Goal: Information Seeking & Learning: Learn about a topic

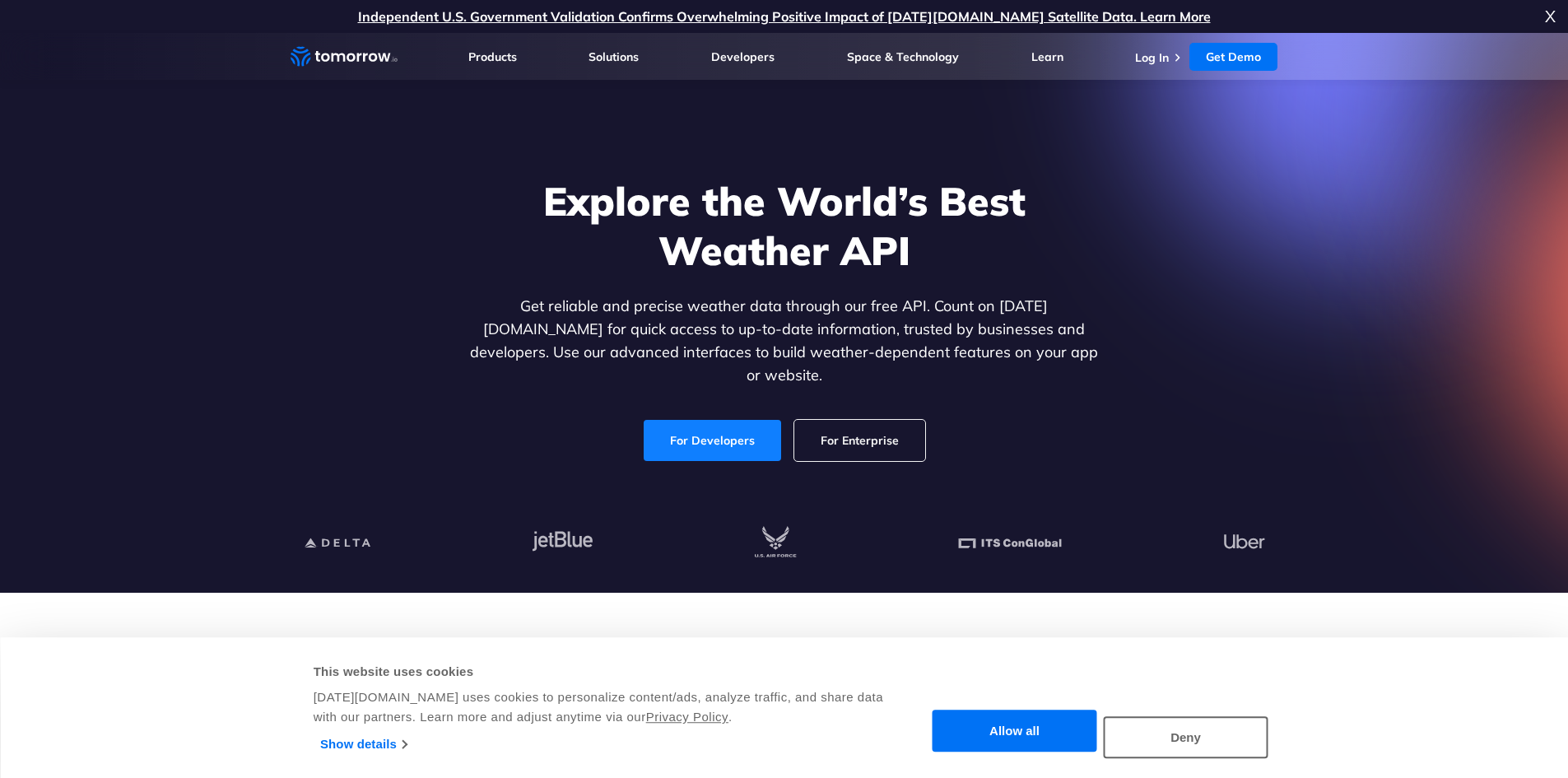
click at [745, 420] on link "For Developers" at bounding box center [713, 440] width 137 height 41
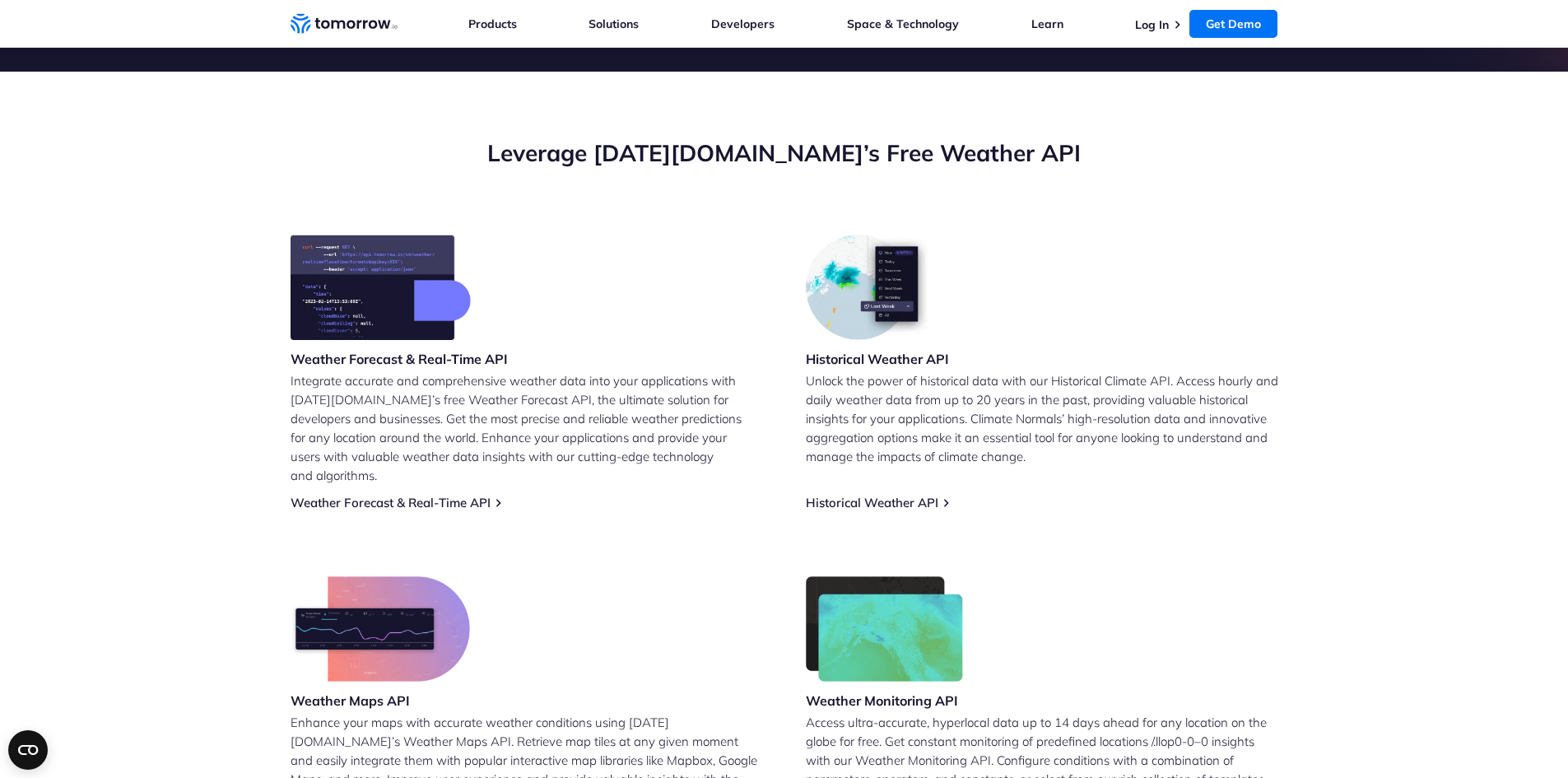
scroll to position [542, 0]
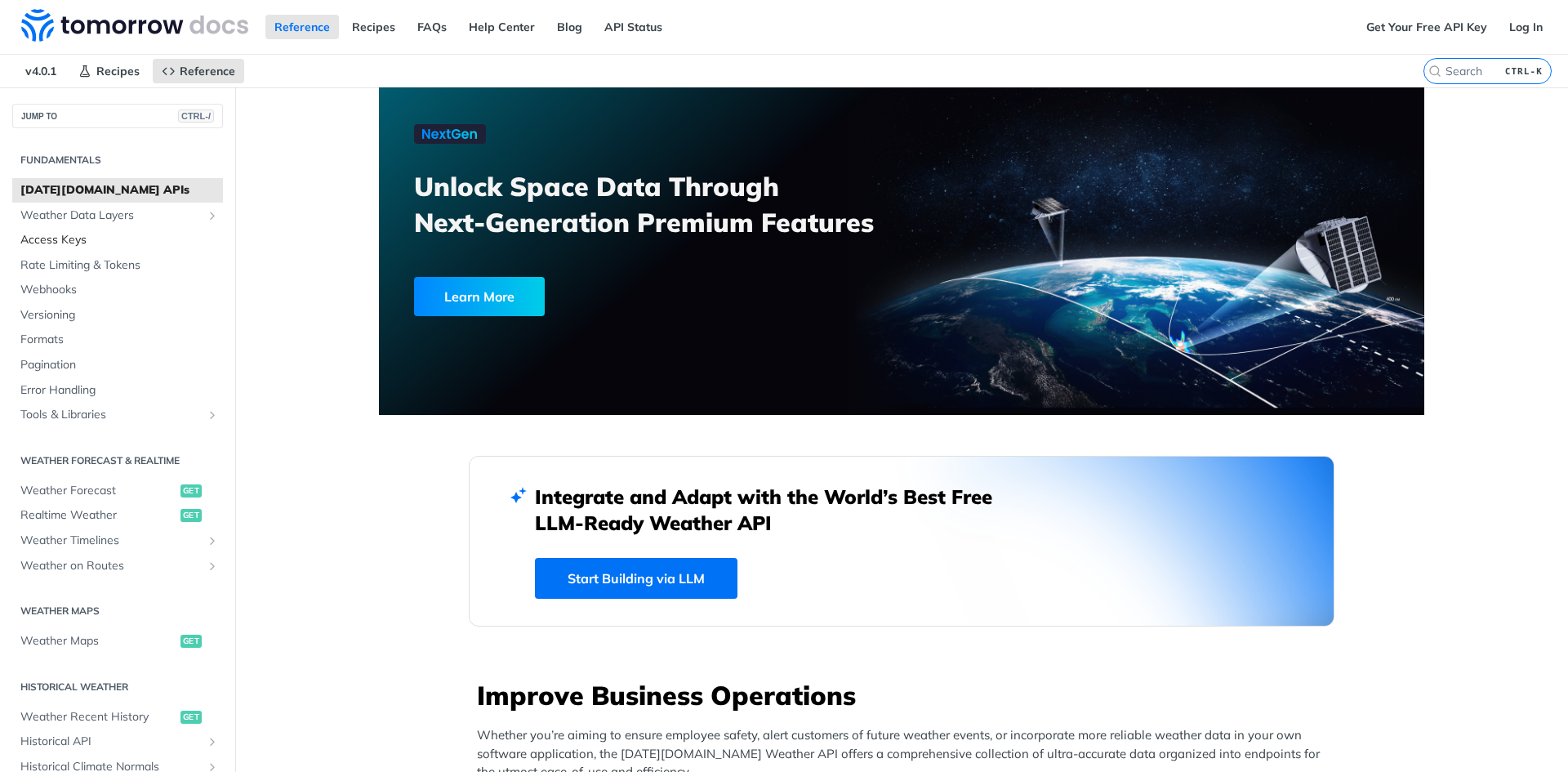
click at [85, 233] on span "Access Keys" at bounding box center [120, 240] width 198 height 16
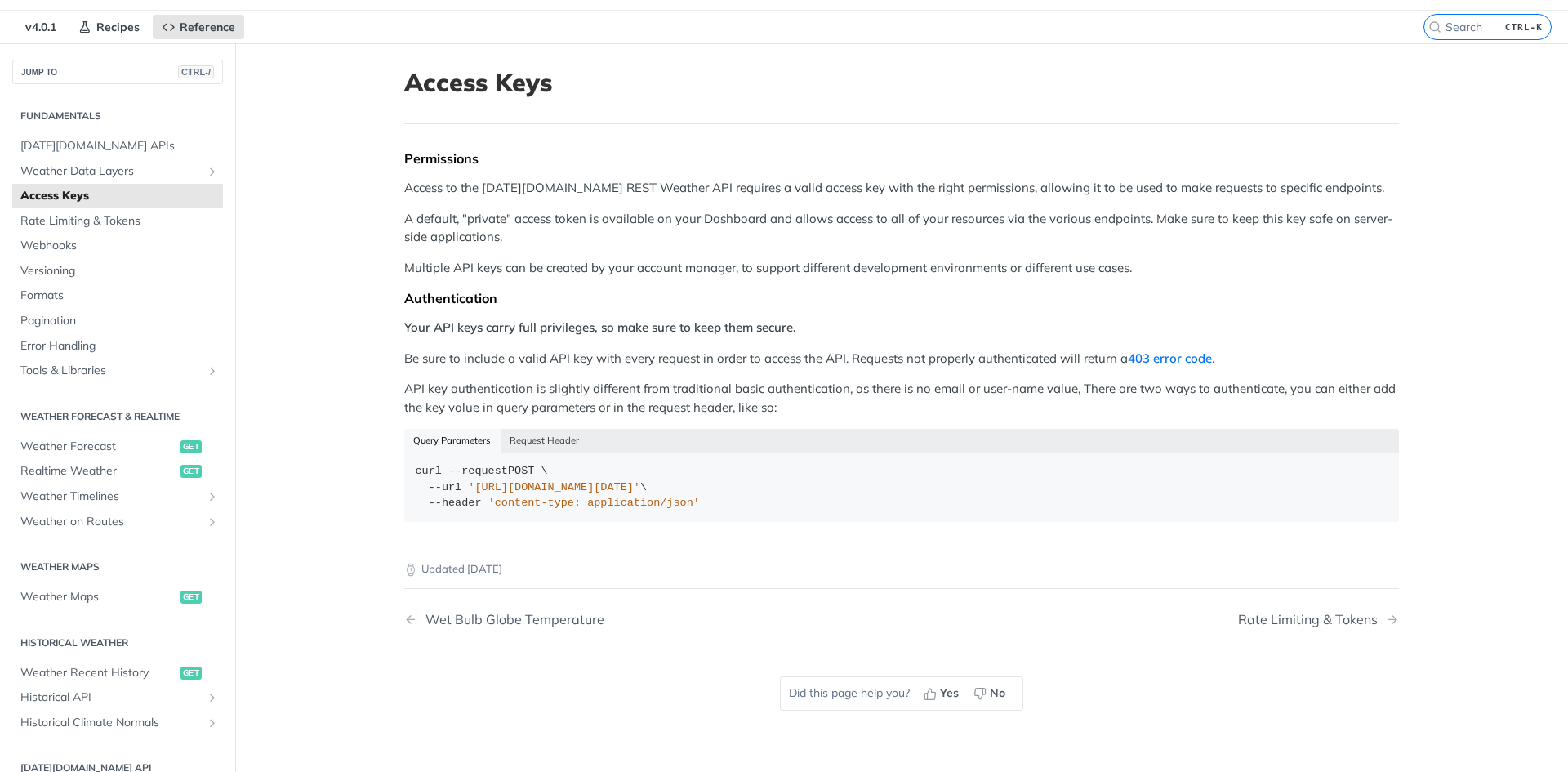
scroll to position [54, 0]
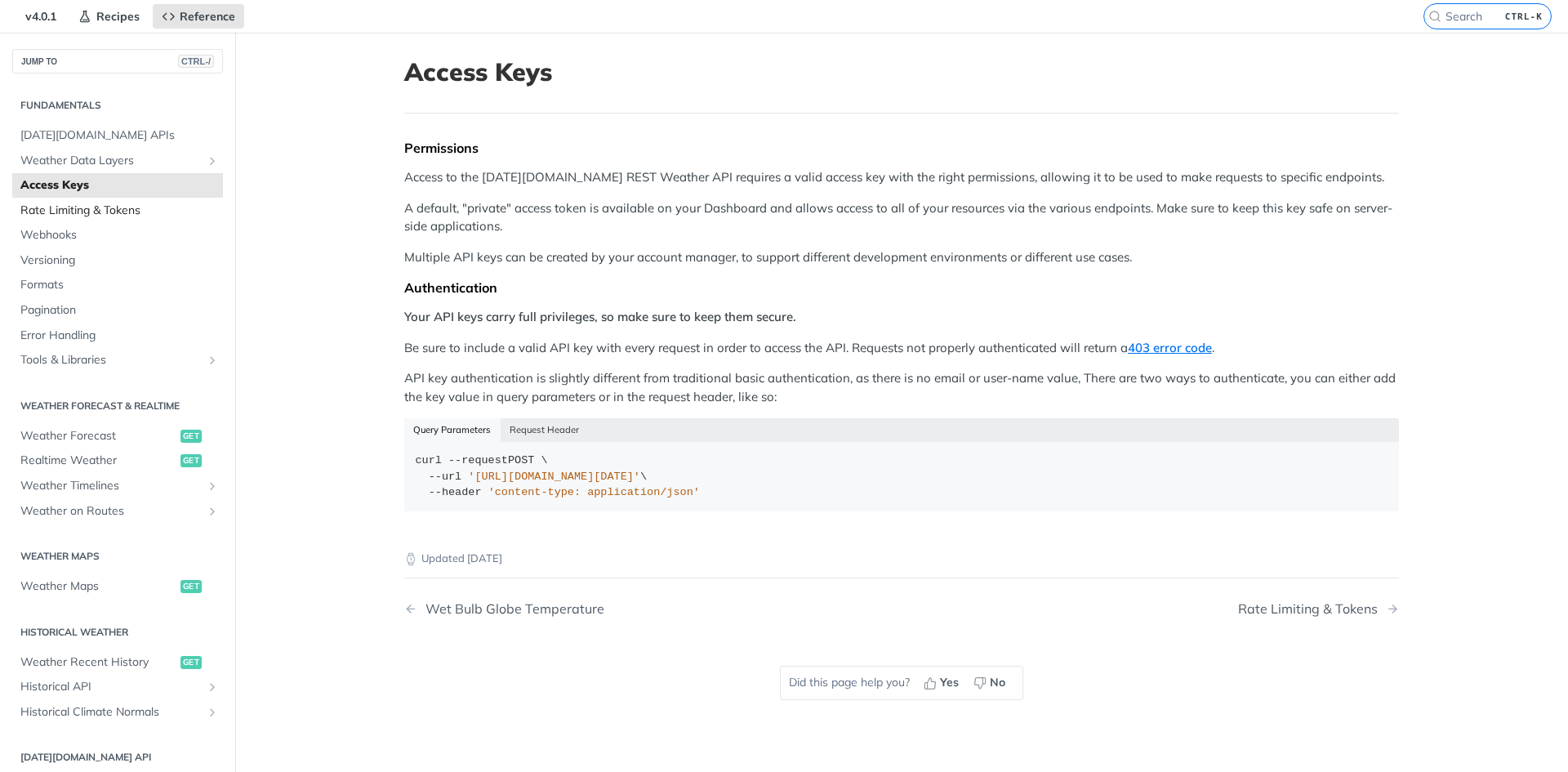
click at [129, 212] on span "Rate Limiting & Tokens" at bounding box center [120, 210] width 198 height 16
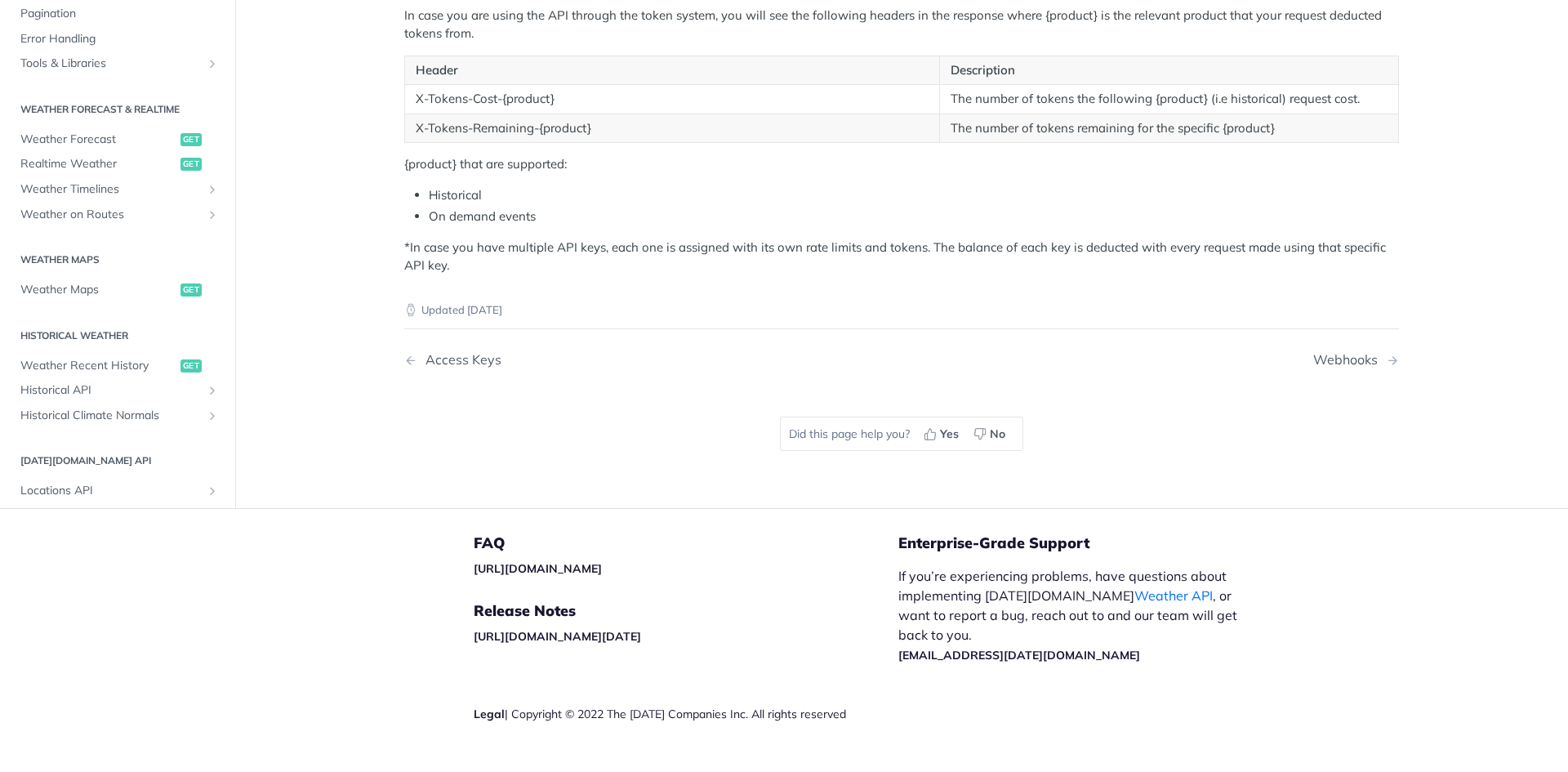
scroll to position [589, 0]
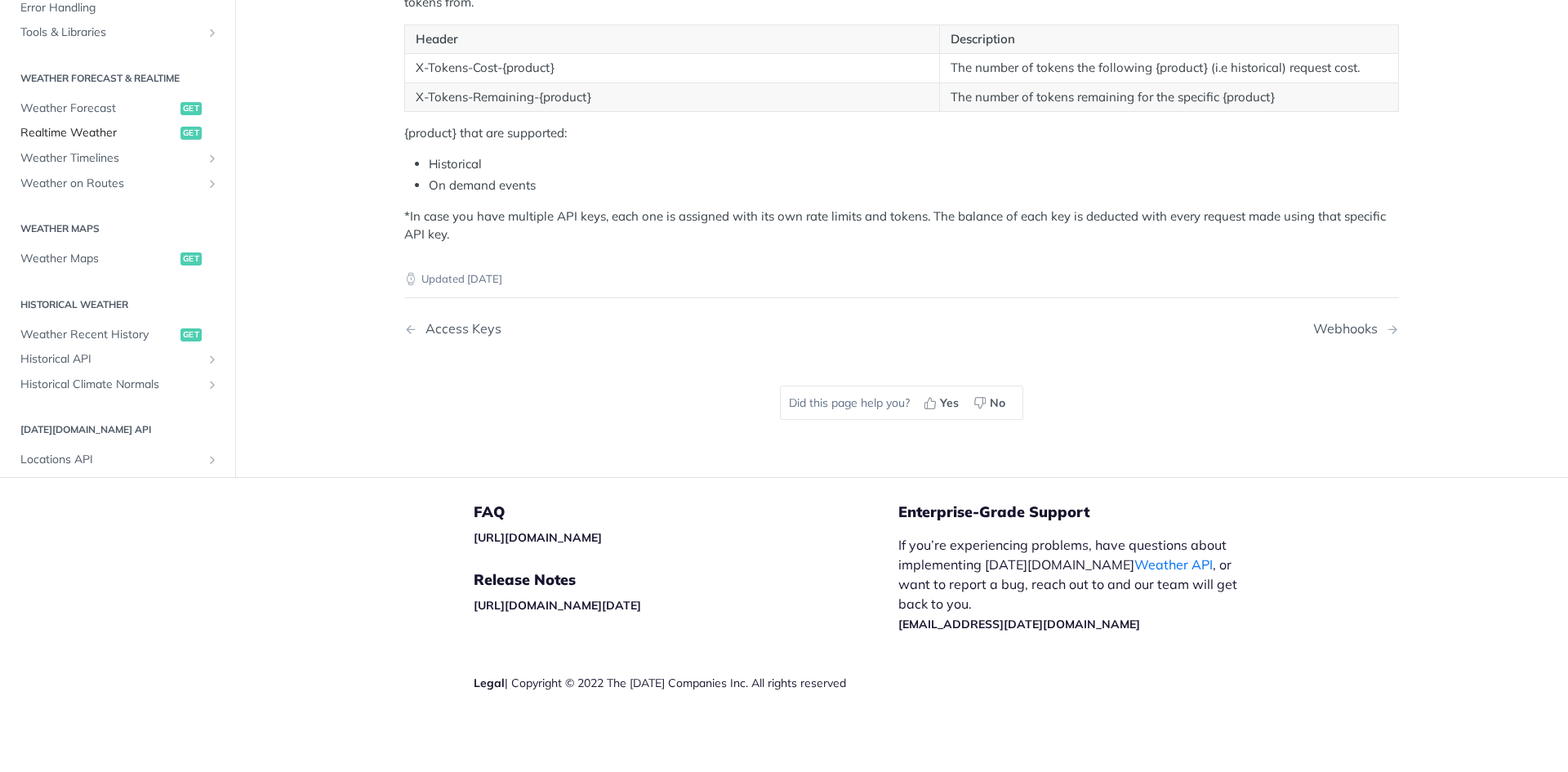
click at [119, 135] on span "Realtime Weather" at bounding box center [98, 134] width 156 height 16
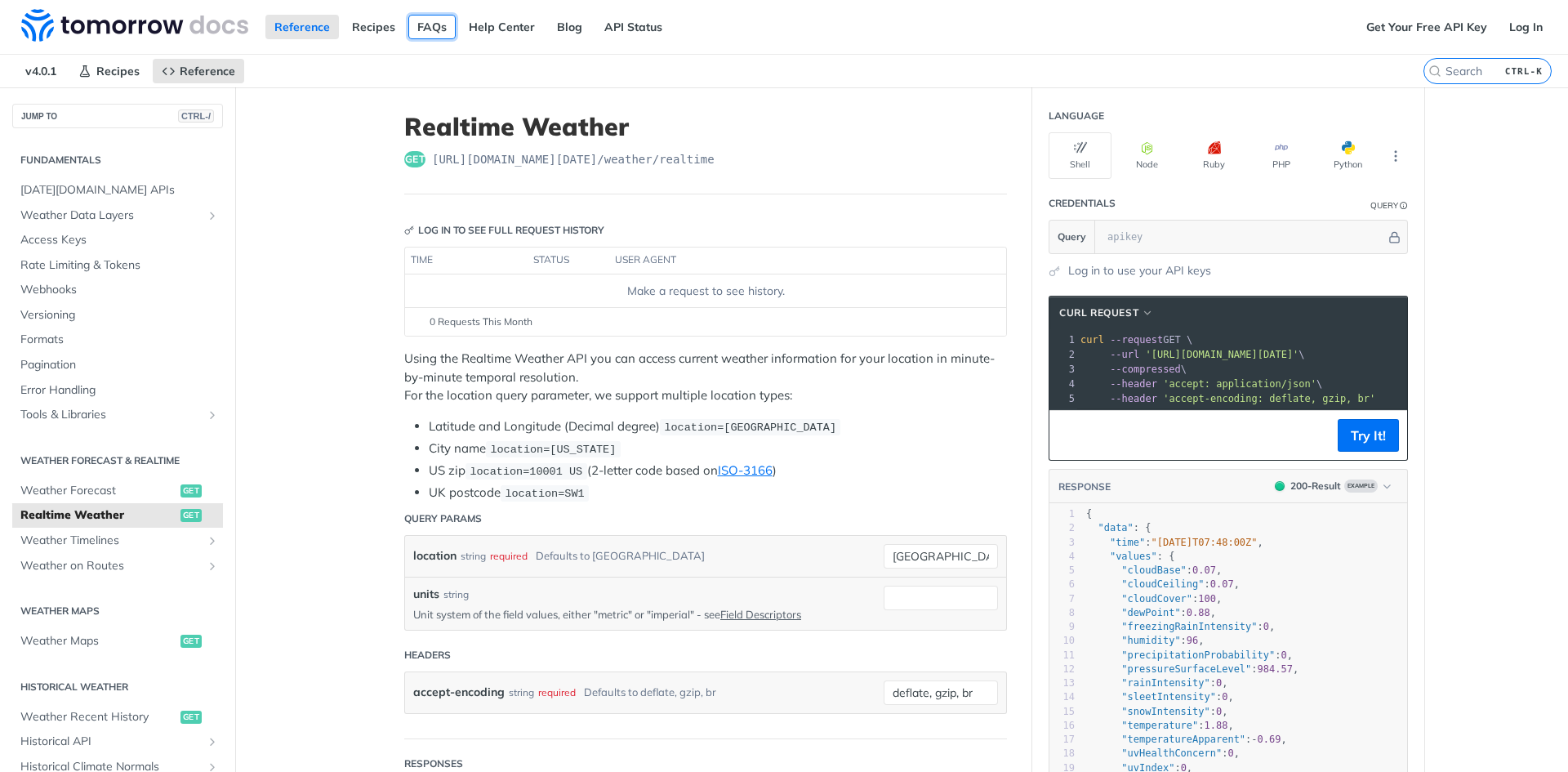
click at [435, 32] on link "FAQs" at bounding box center [431, 27] width 47 height 24
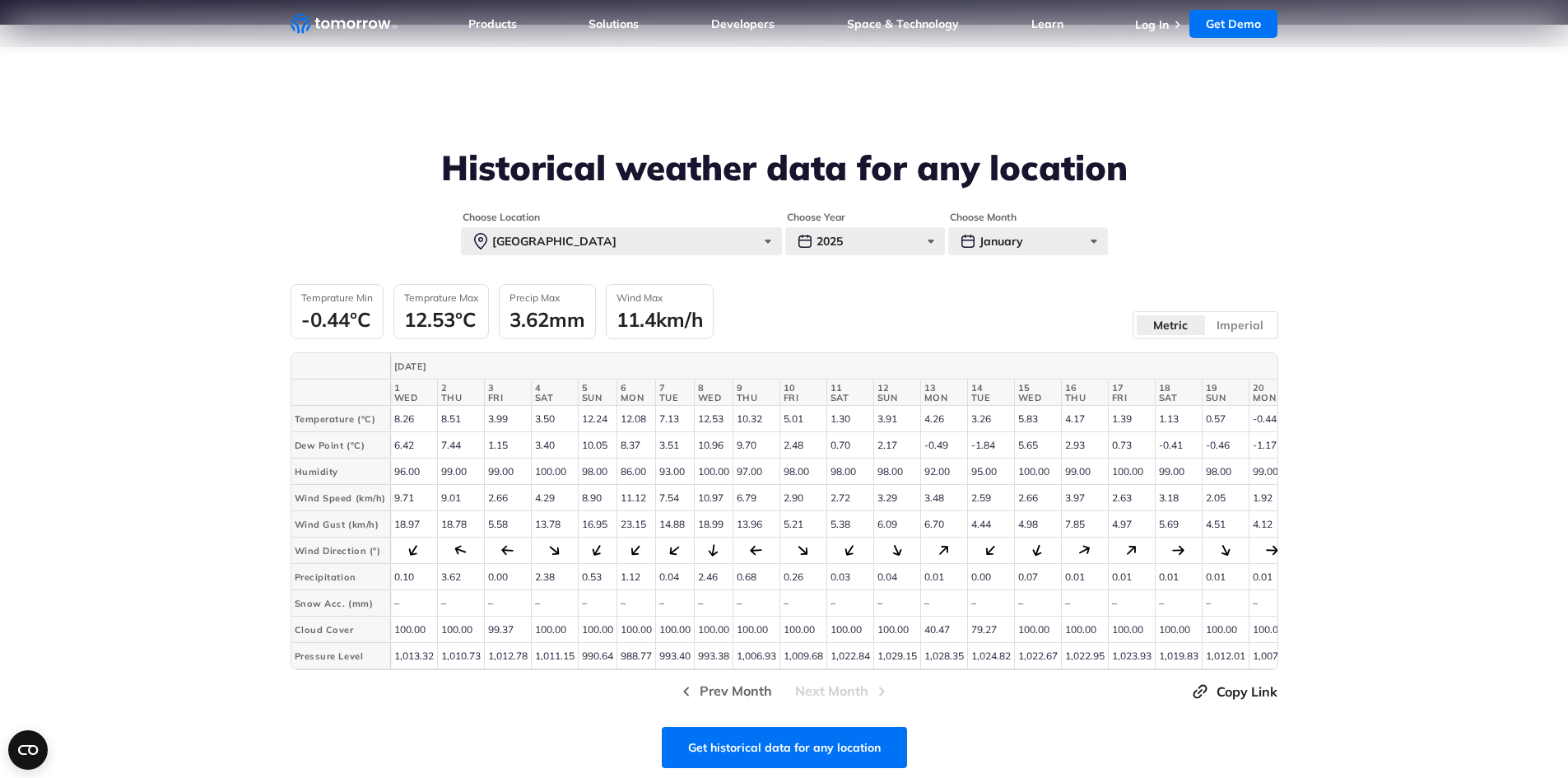
scroll to position [577, 0]
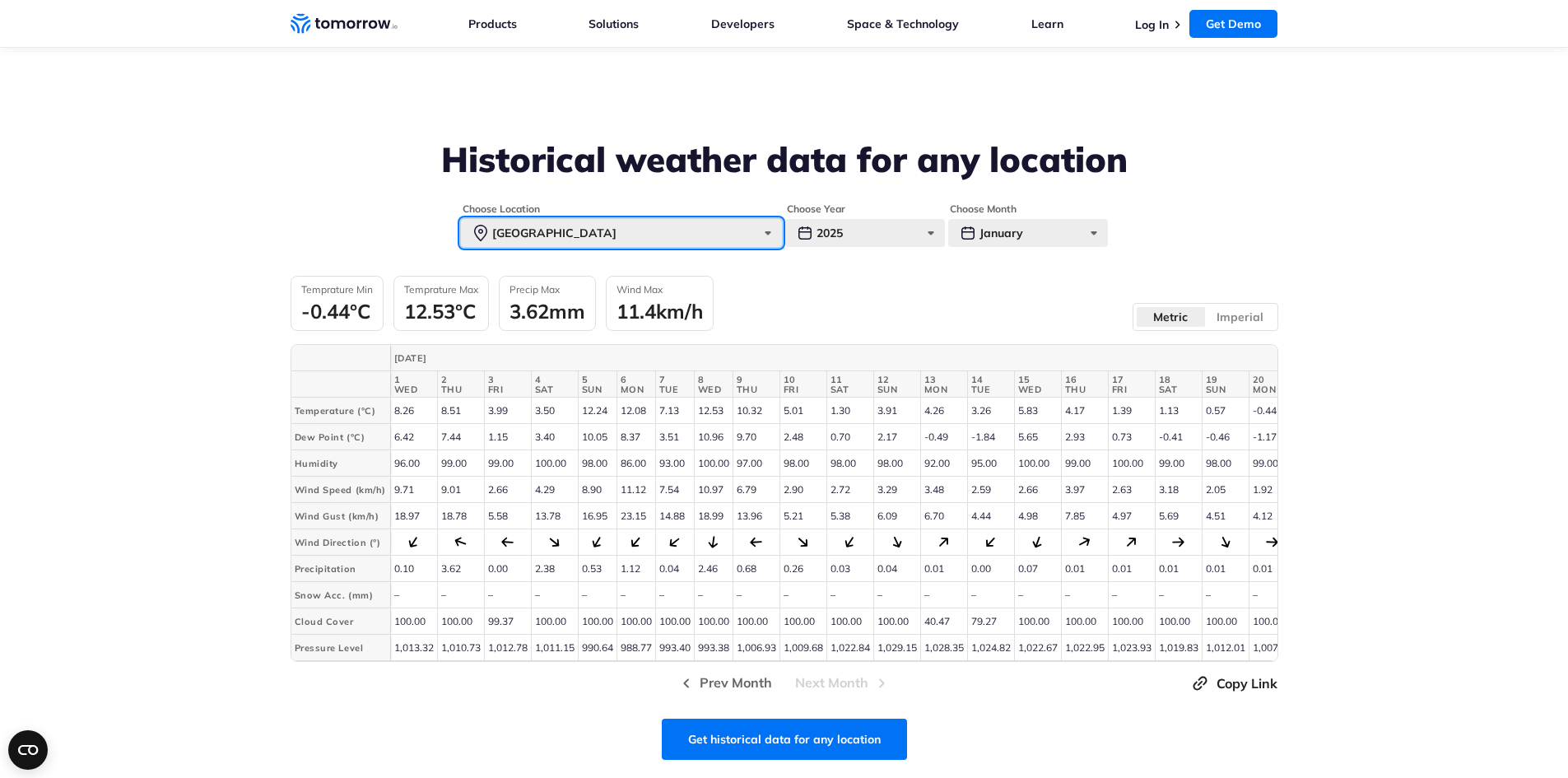
click at [525, 245] on div "Paris" at bounding box center [621, 233] width 321 height 28
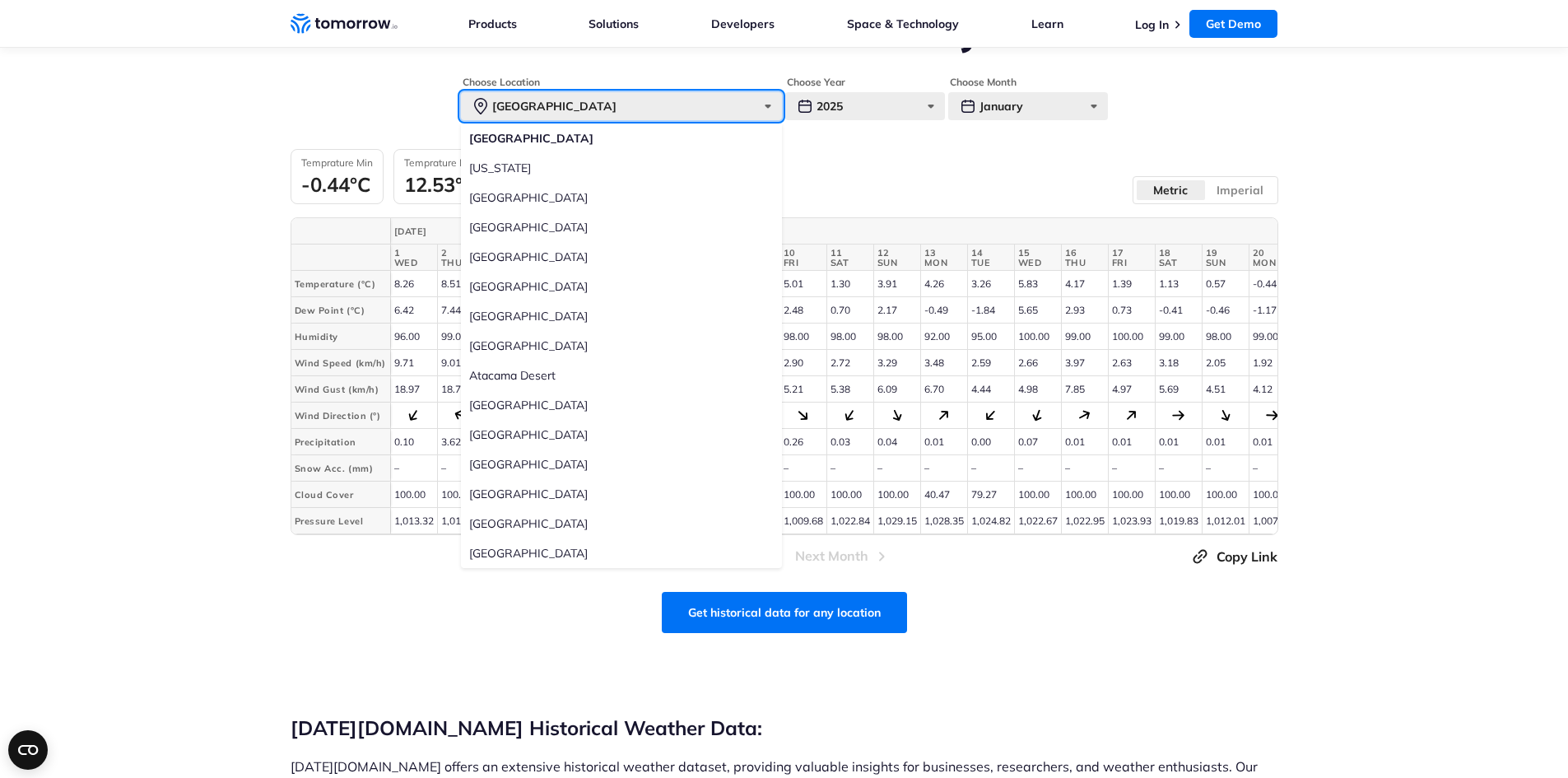
scroll to position [768, 0]
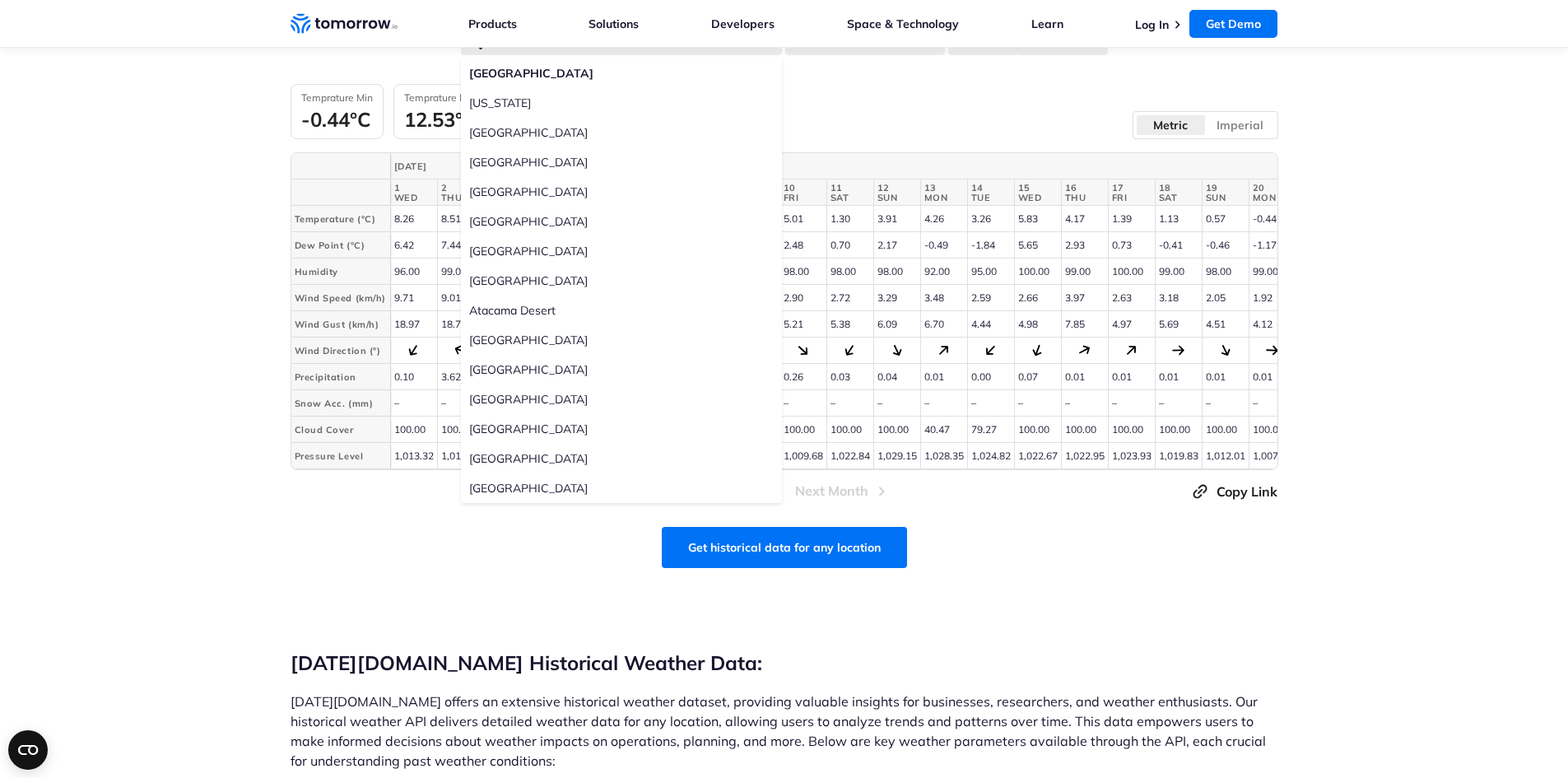
click at [486, 389] on label "Miami" at bounding box center [621, 399] width 321 height 30
click at [0, 0] on input "Miami" at bounding box center [0, 0] width 0 height 0
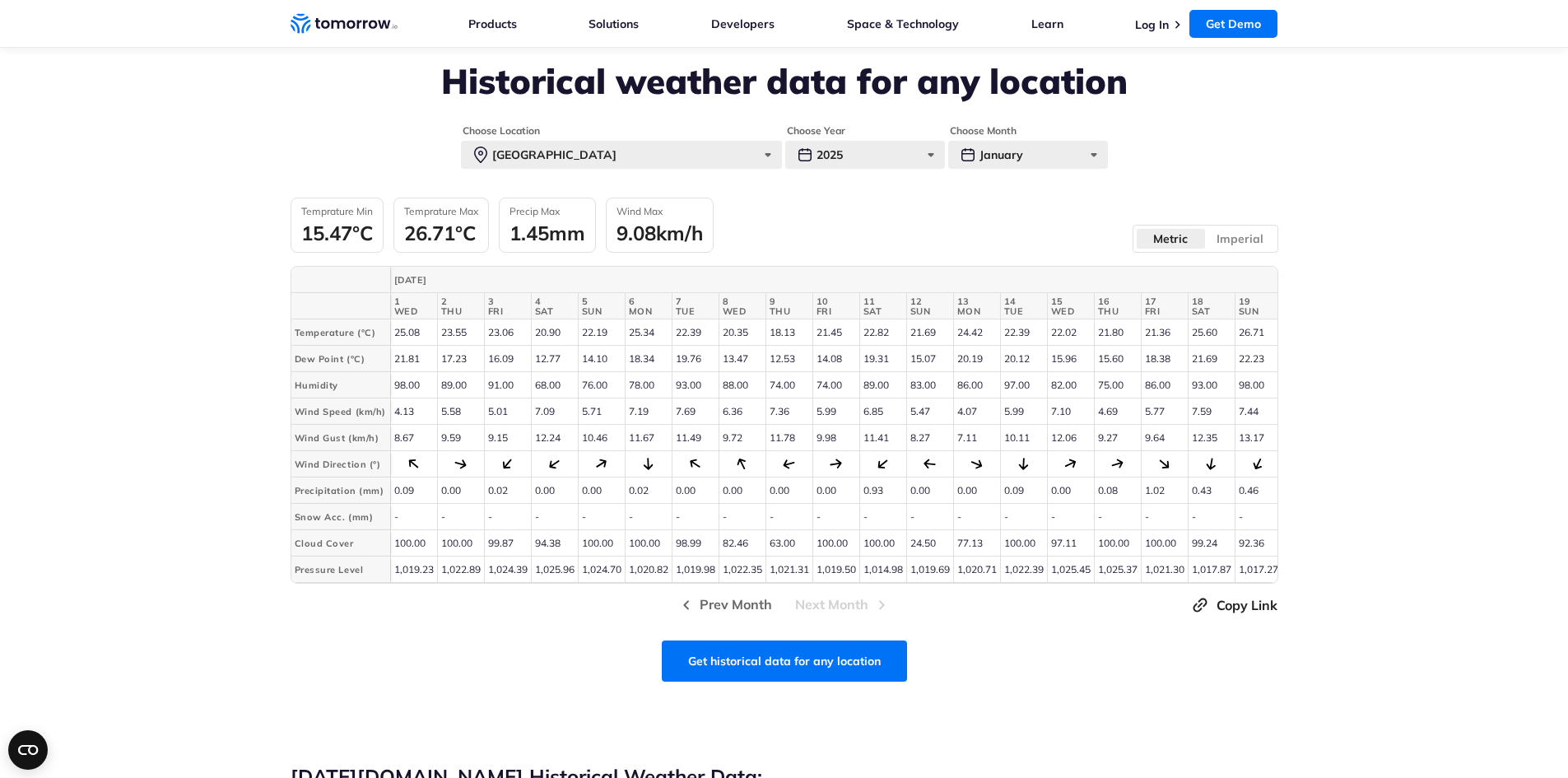
scroll to position [577, 0]
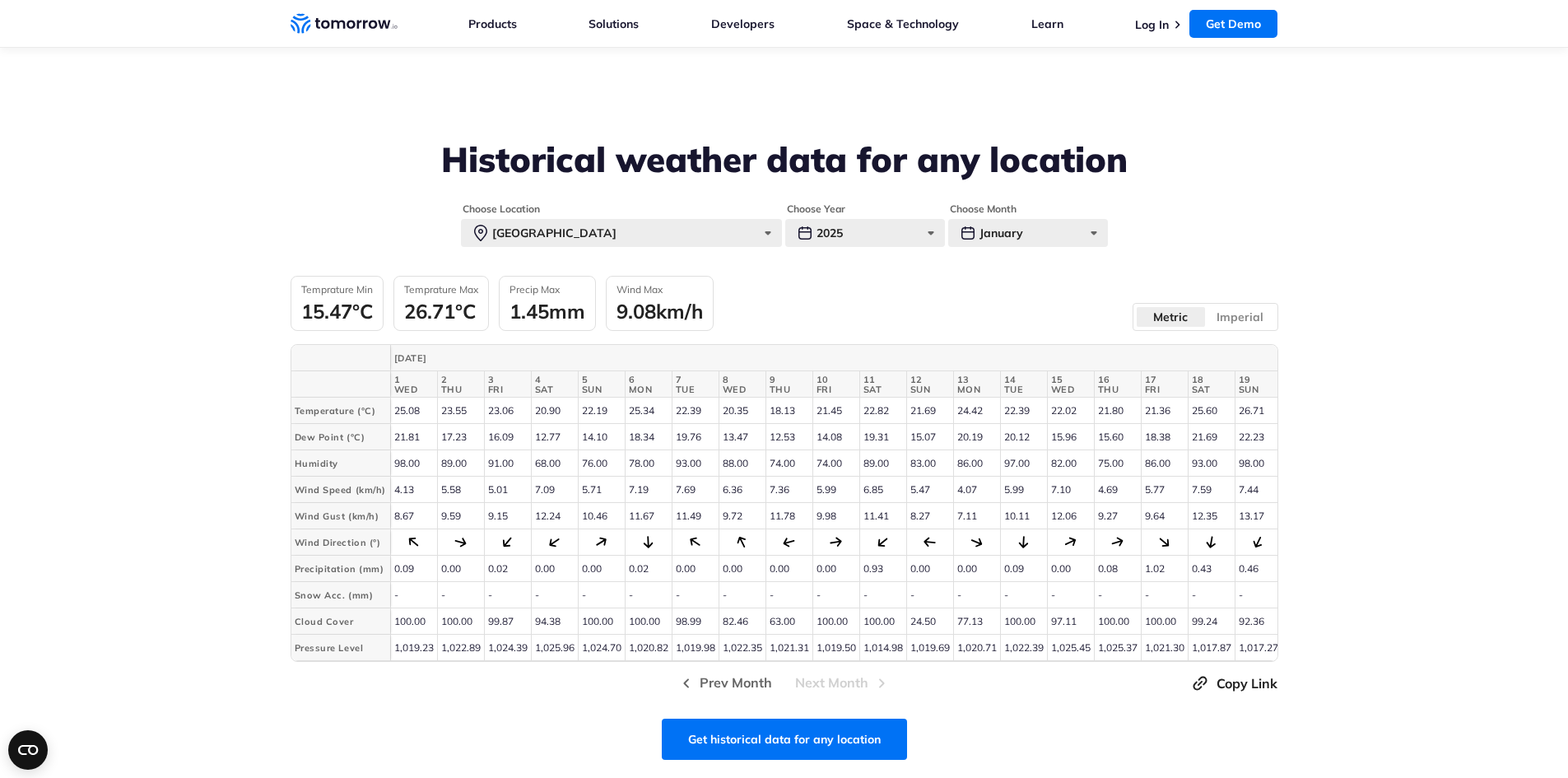
click at [800, 229] on fieldset "Choose Year 2025 2025 2024 2023 2022 2021 2020" at bounding box center [865, 224] width 160 height 44
click at [843, 228] on div "2025" at bounding box center [865, 233] width 160 height 28
click at [1036, 224] on div "January" at bounding box center [1028, 233] width 160 height 28
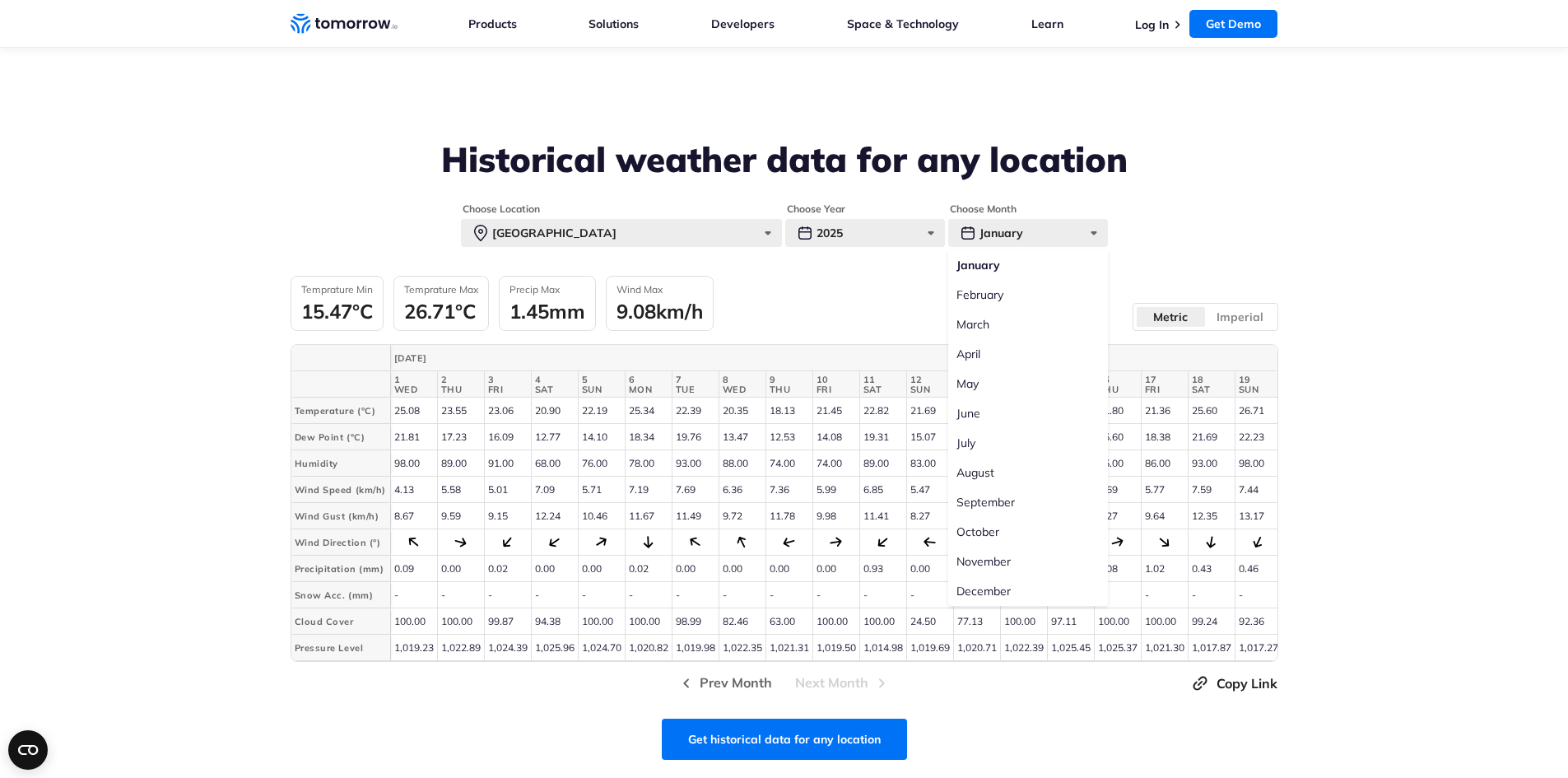
click at [980, 502] on label "September" at bounding box center [1028, 502] width 160 height 30
click at [0, 0] on input "September" at bounding box center [0, 0] width 0 height 0
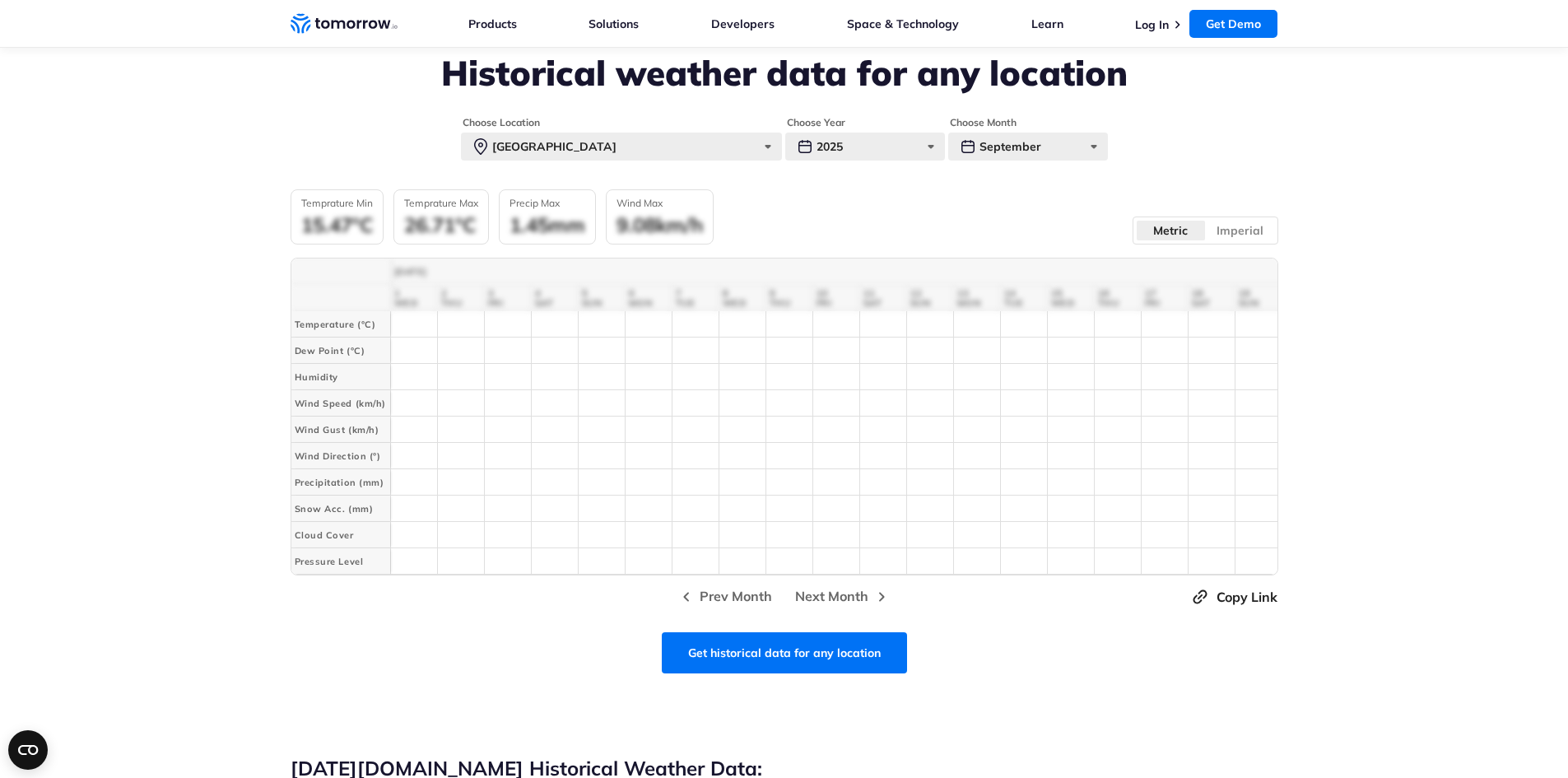
scroll to position [632, 0]
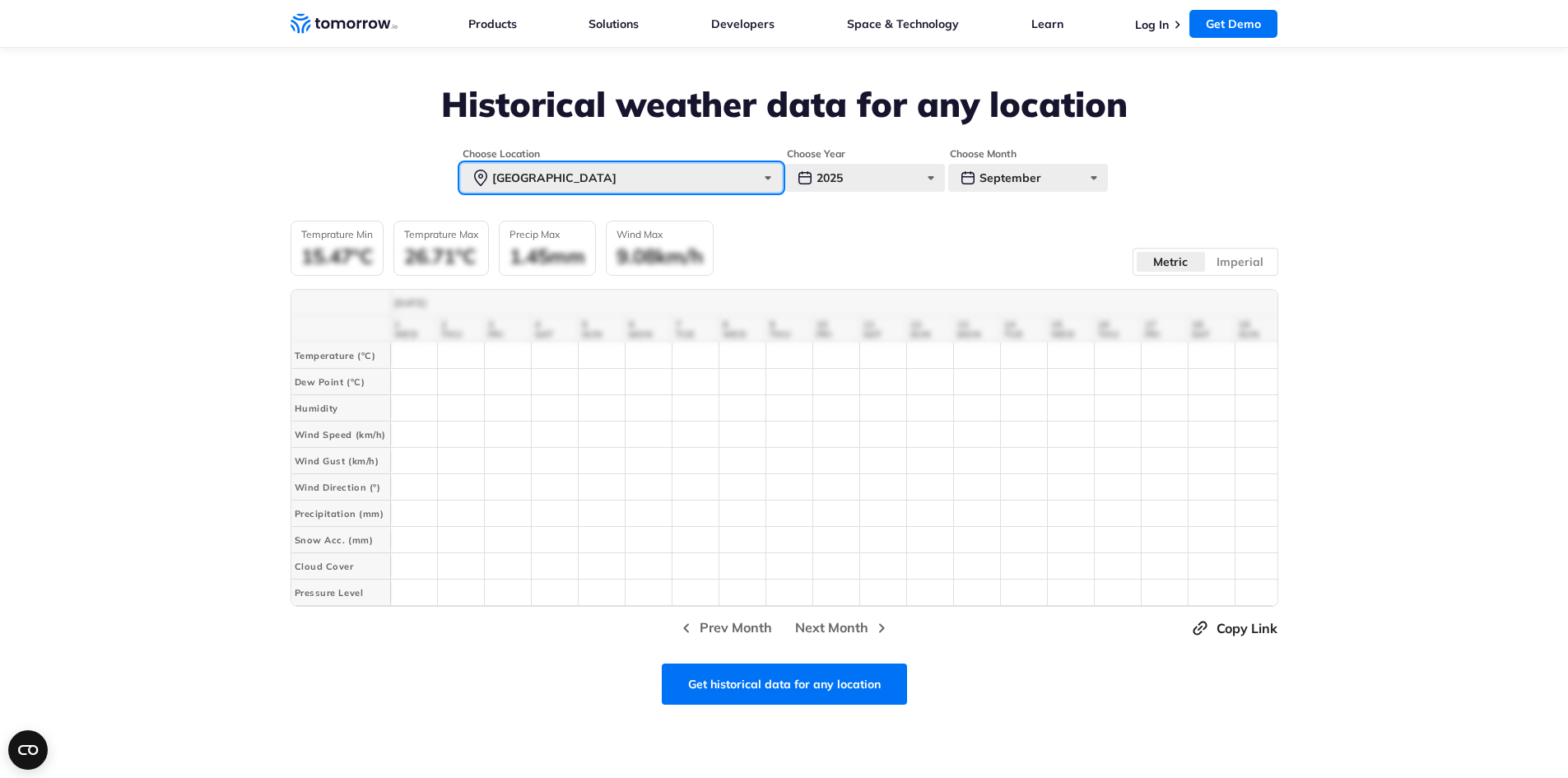
click at [637, 180] on div "Miami" at bounding box center [621, 177] width 321 height 28
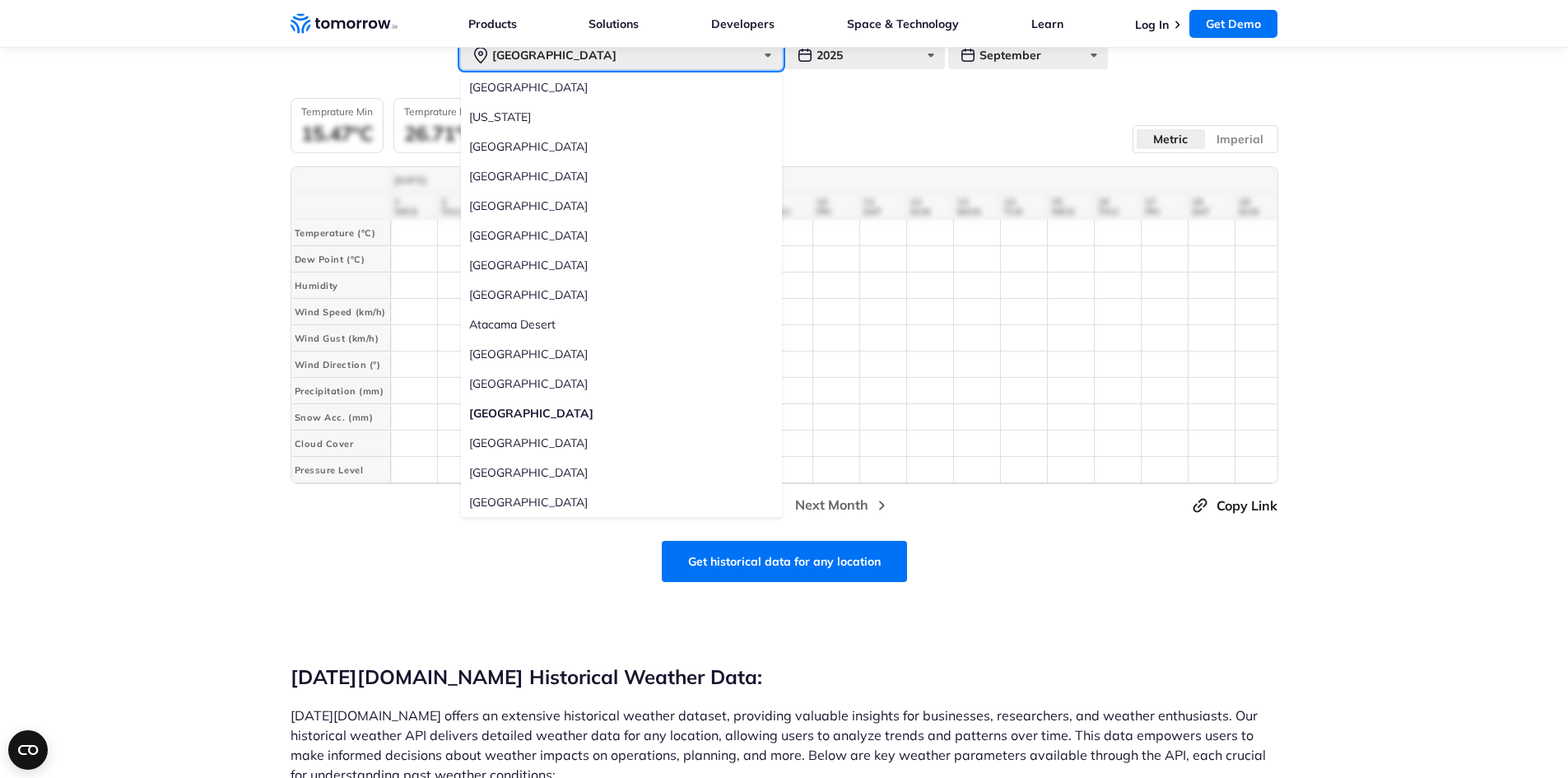
scroll to position [768, 0]
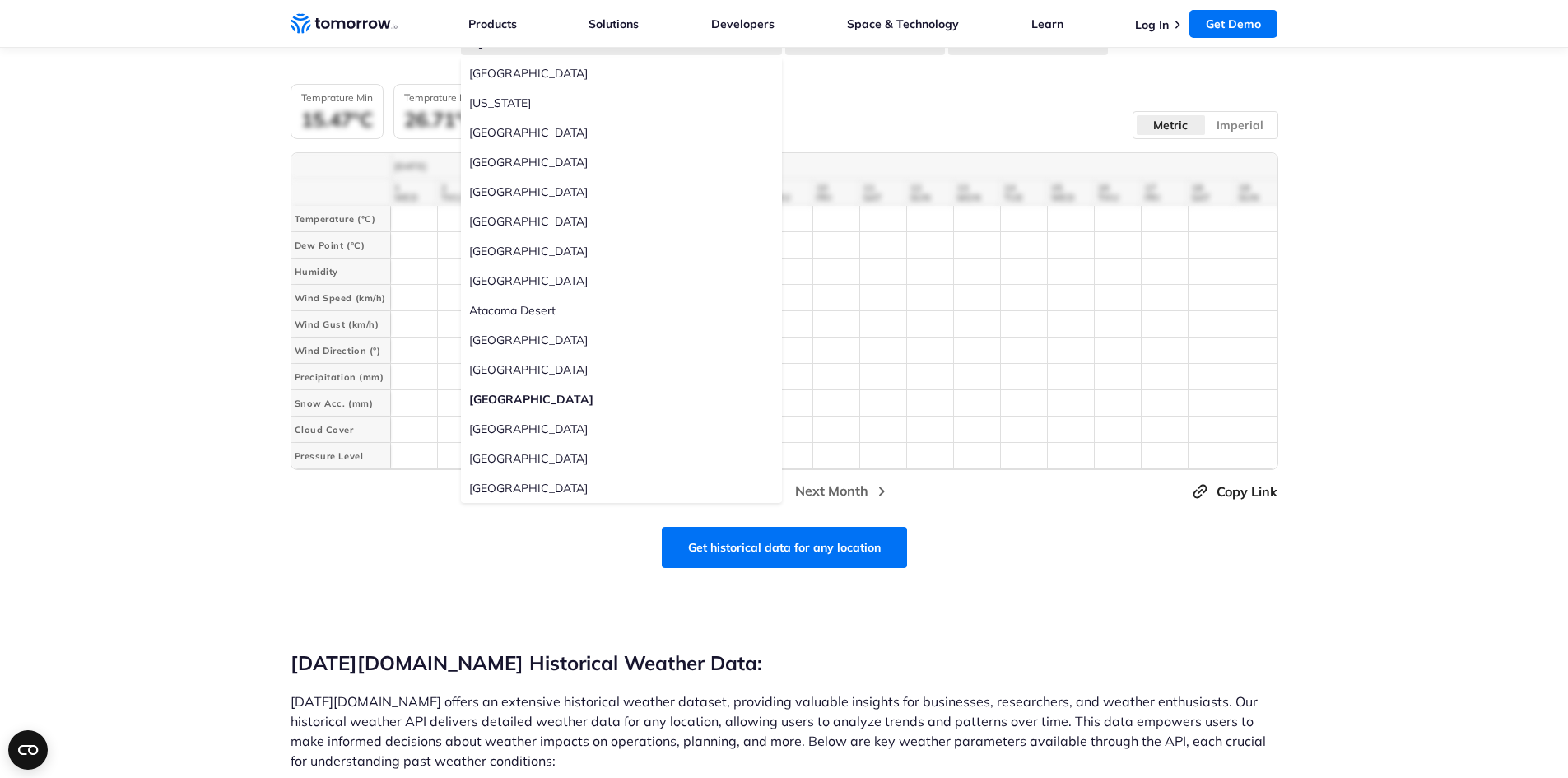
click at [595, 551] on div "Get historical data for any location" at bounding box center [784, 547] width 987 height 41
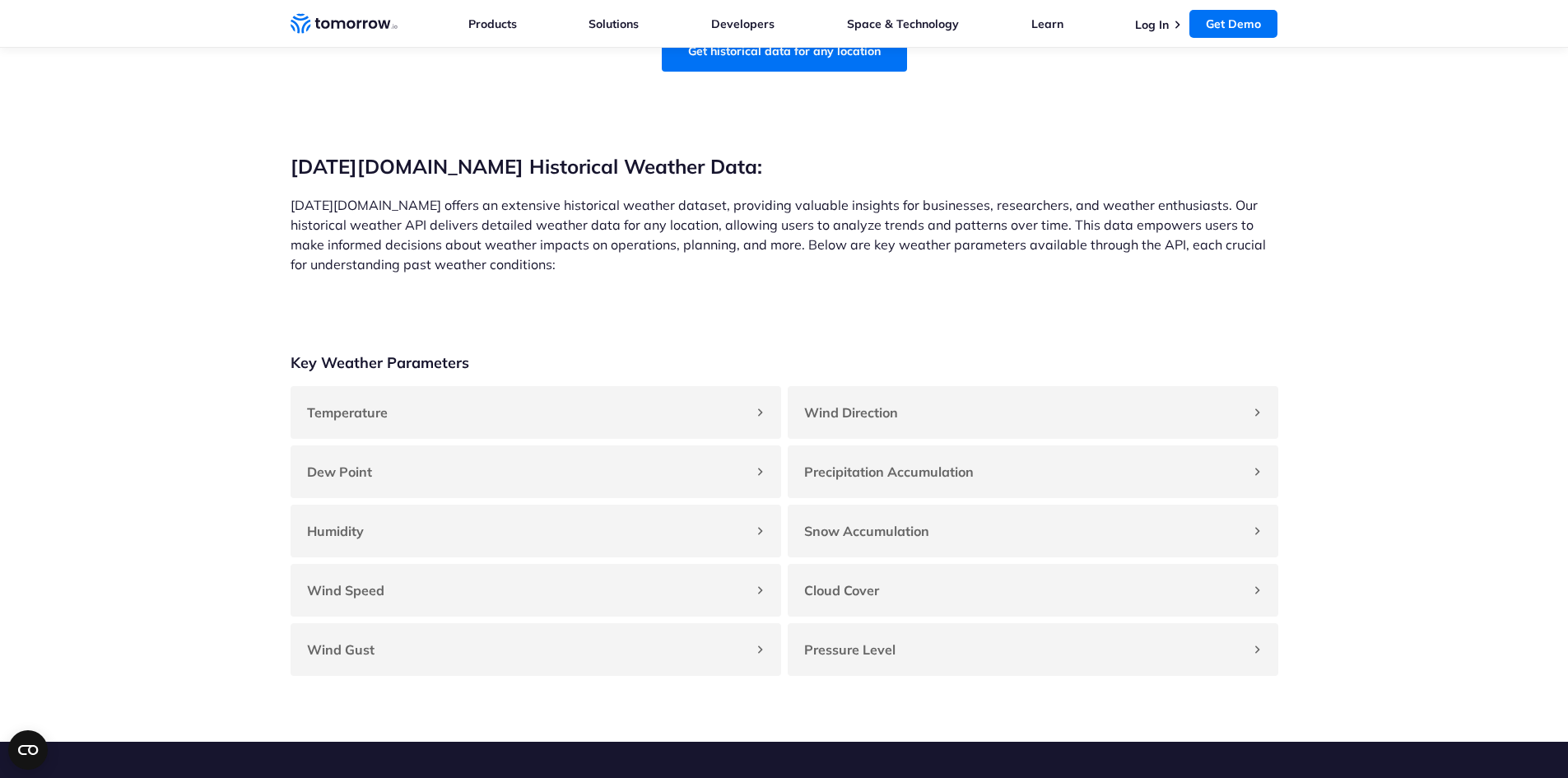
scroll to position [1318, 0]
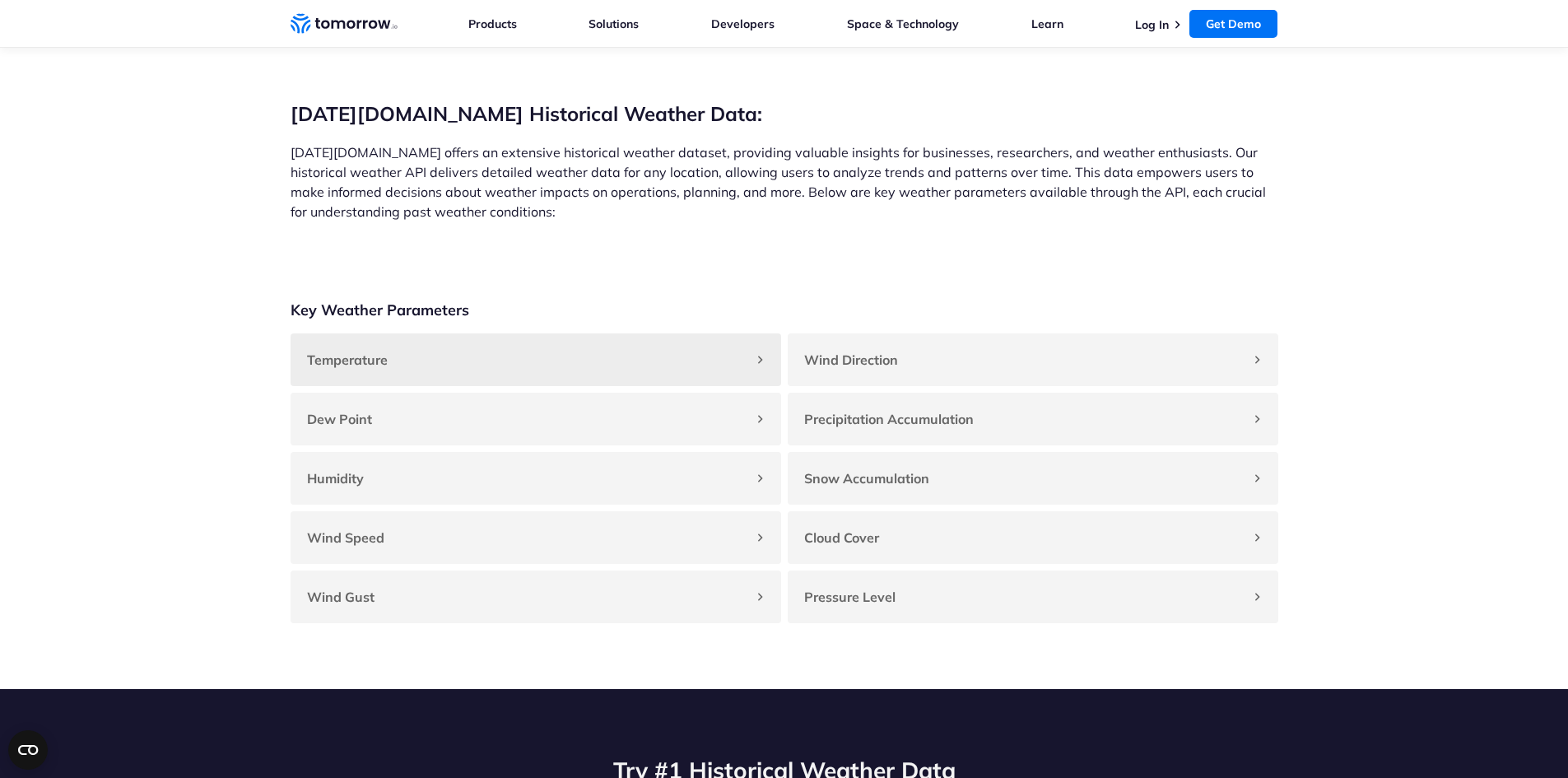
click at [548, 357] on div "Temperature" at bounding box center [535, 360] width 490 height 53
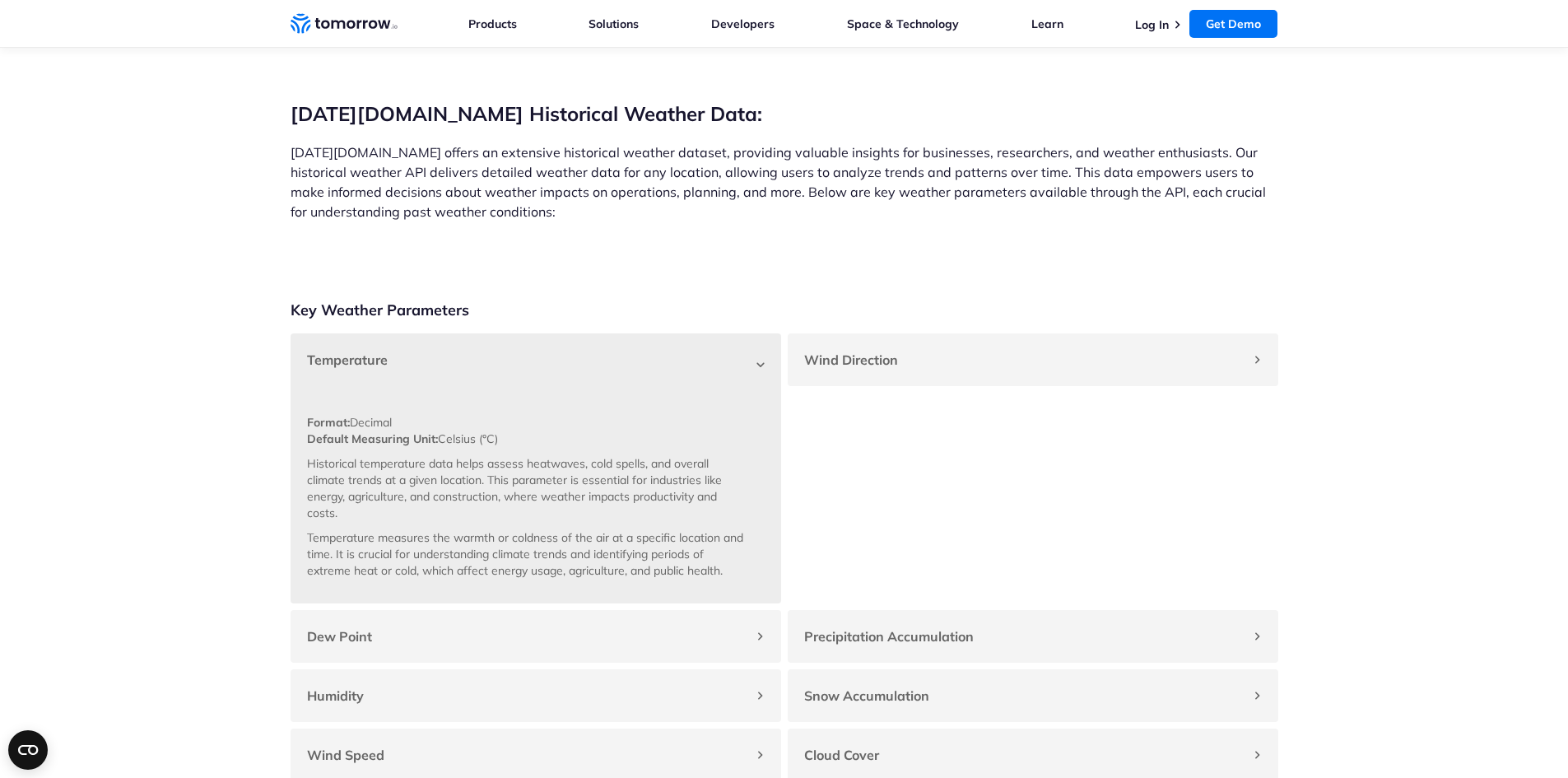
click at [548, 357] on div "Temperature" at bounding box center [535, 360] width 490 height 53
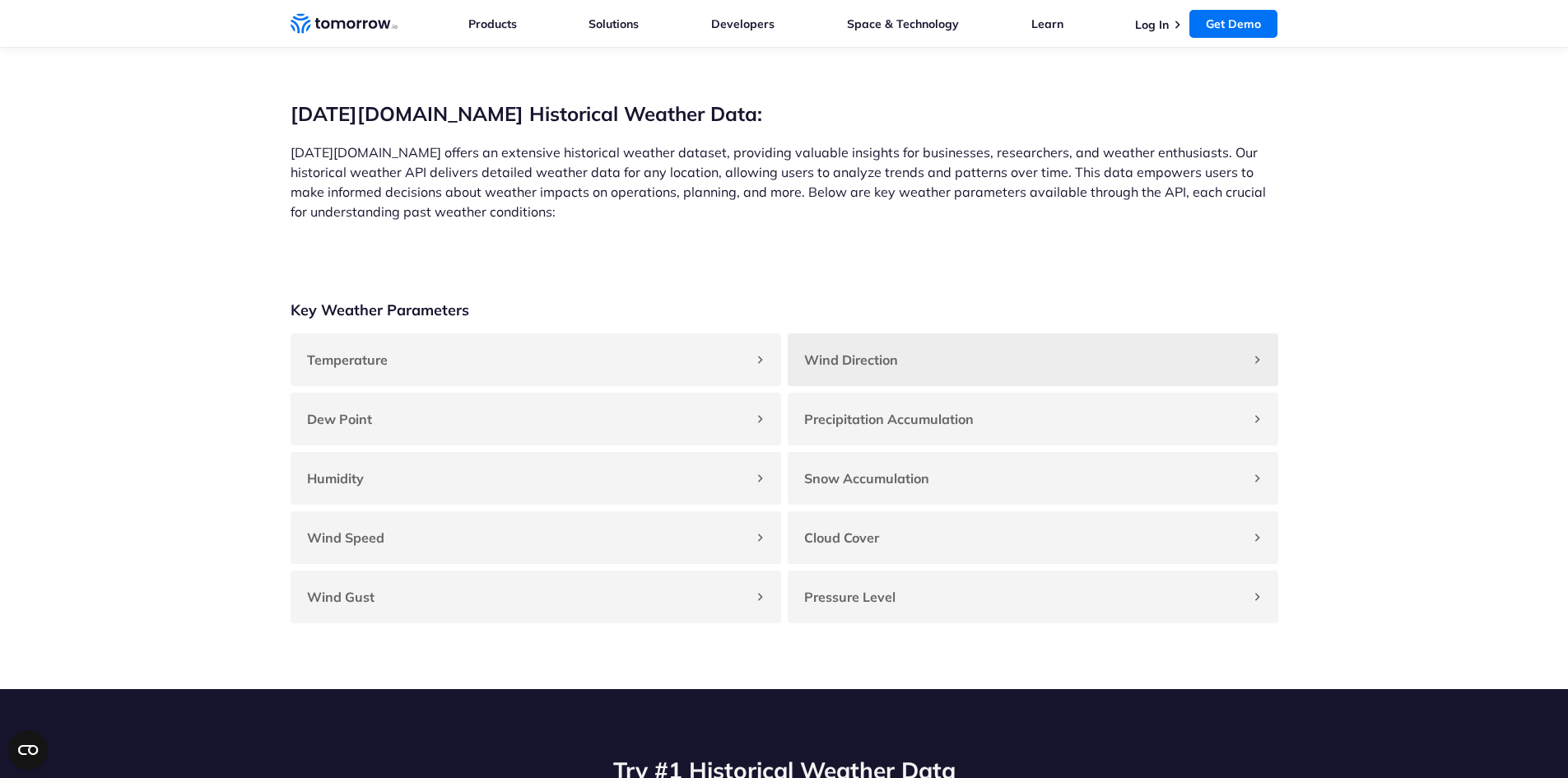
click at [880, 386] on div "Wind Direction" at bounding box center [1033, 360] width 490 height 53
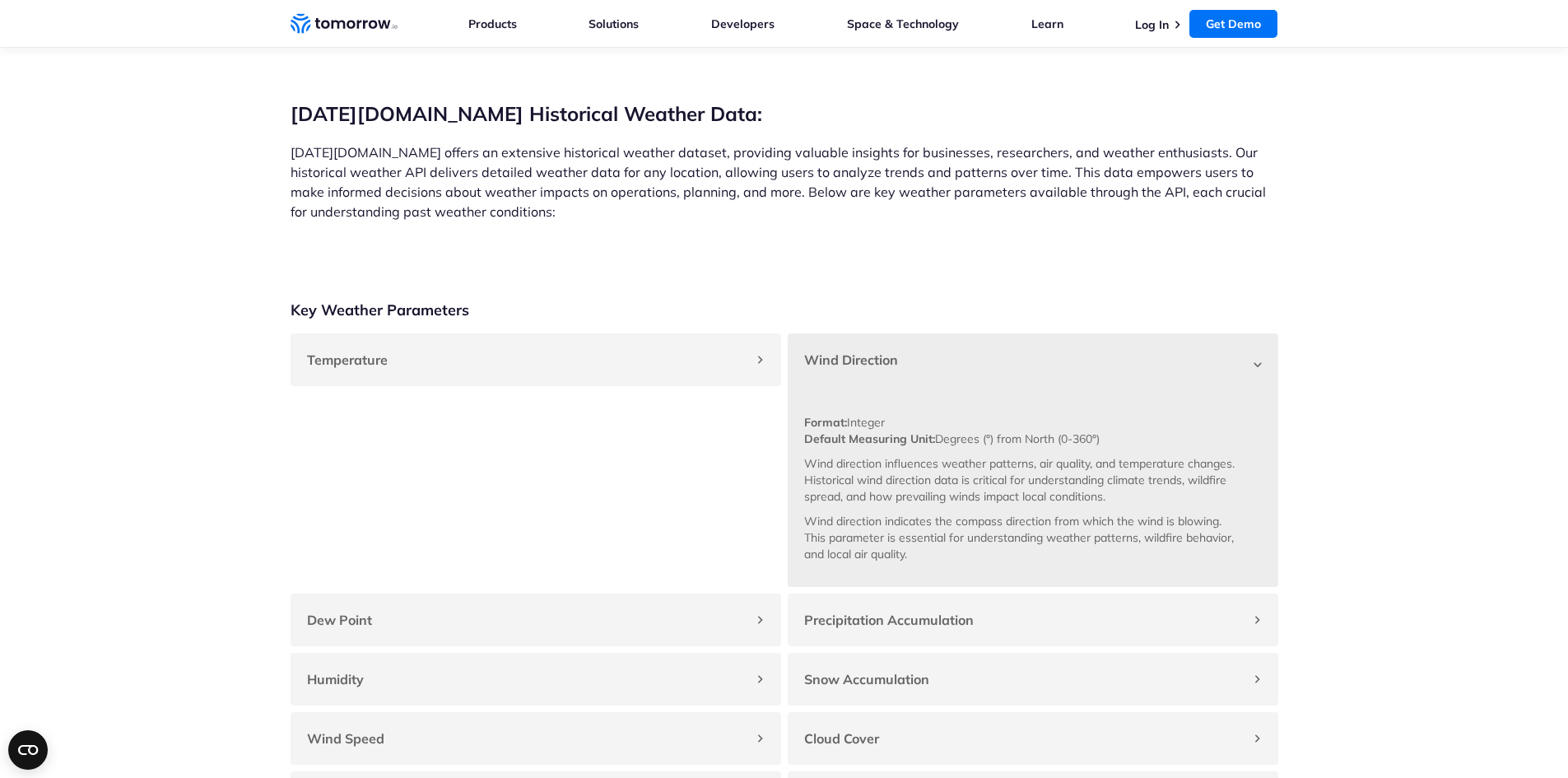
click at [877, 368] on strong "Wind Direction" at bounding box center [851, 359] width 94 height 17
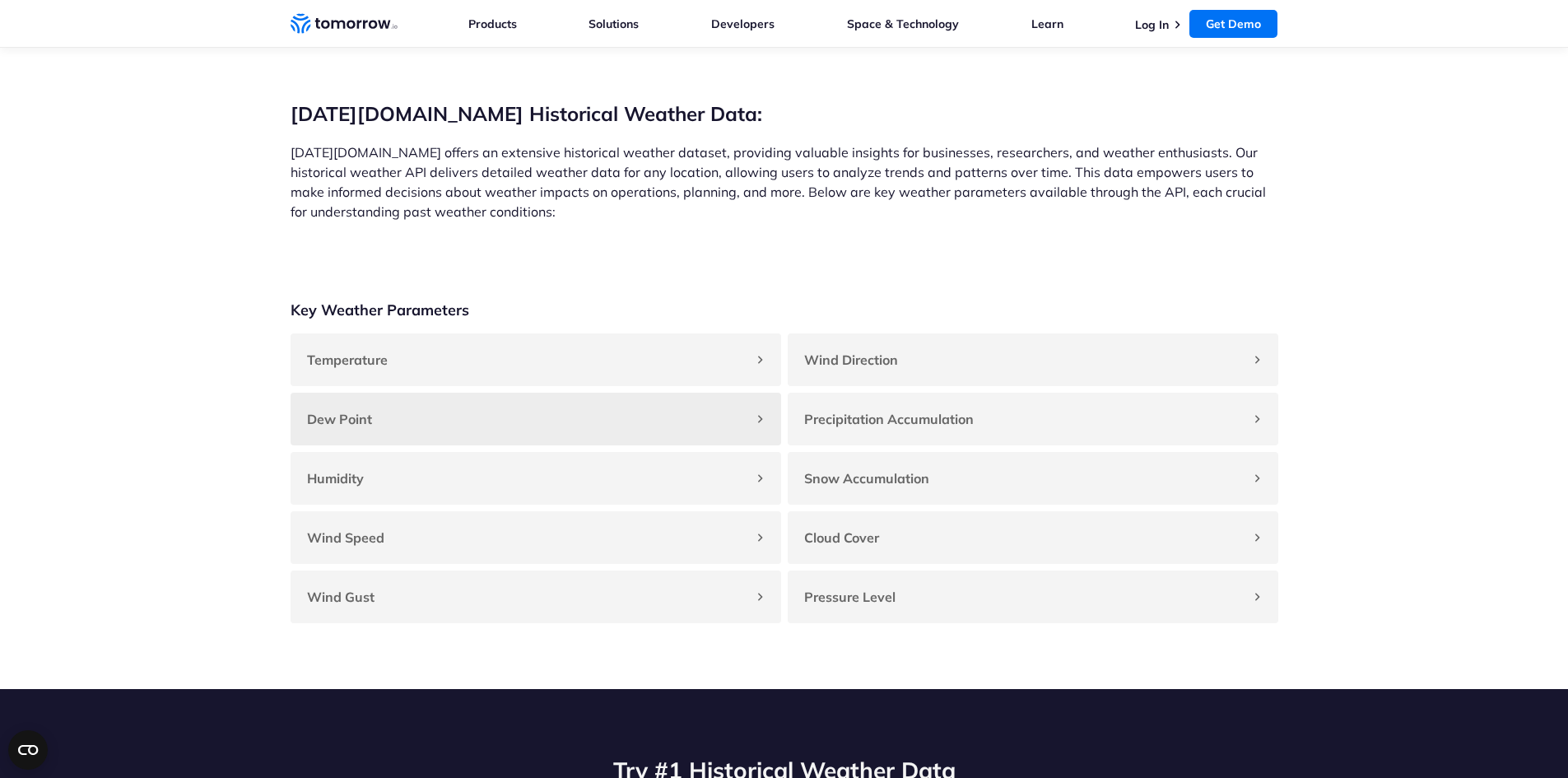
click at [717, 429] on h4 "Dew Point" at bounding box center [528, 419] width 442 height 20
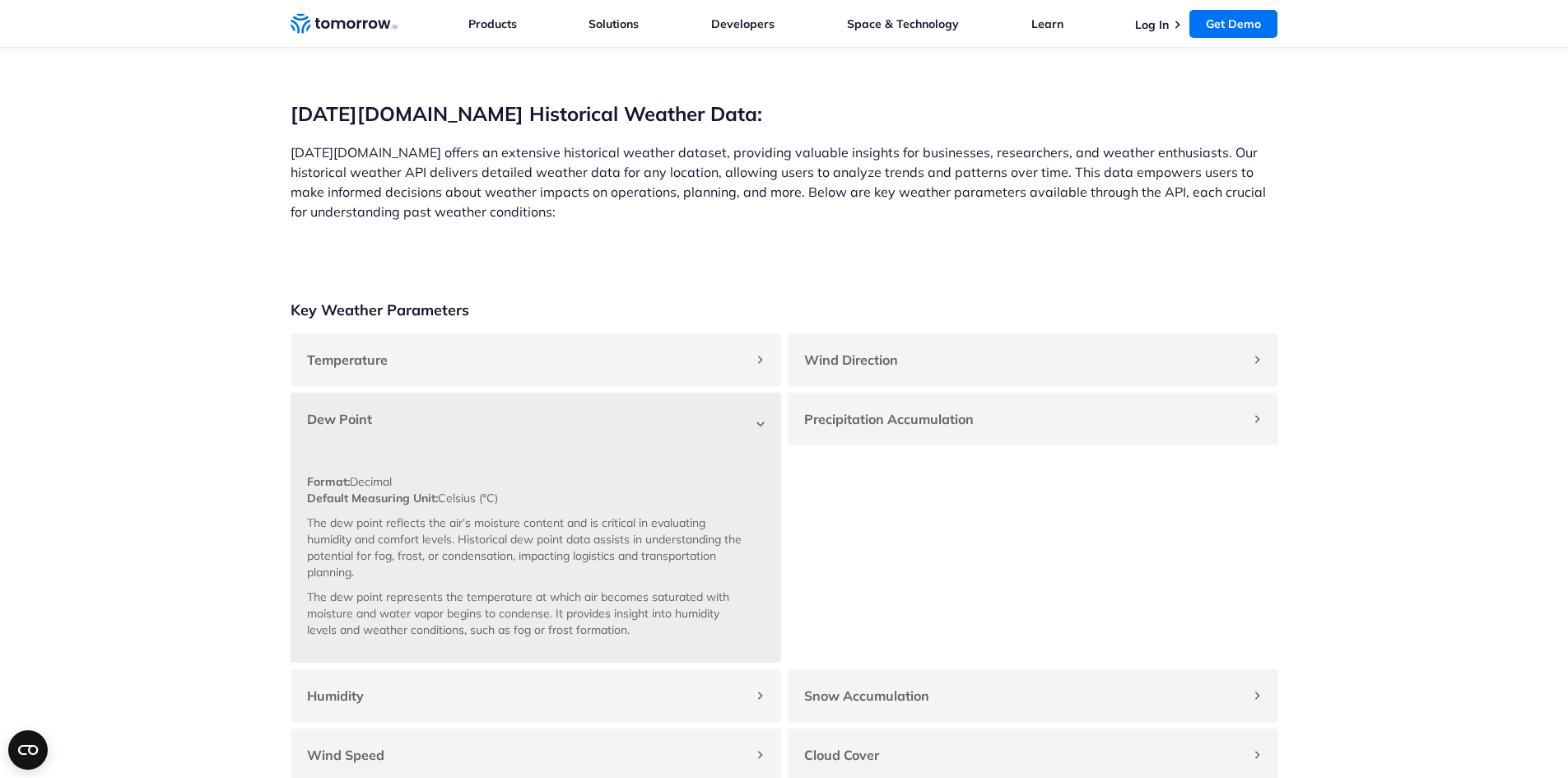
click at [717, 429] on h4 "Dew Point" at bounding box center [528, 419] width 442 height 20
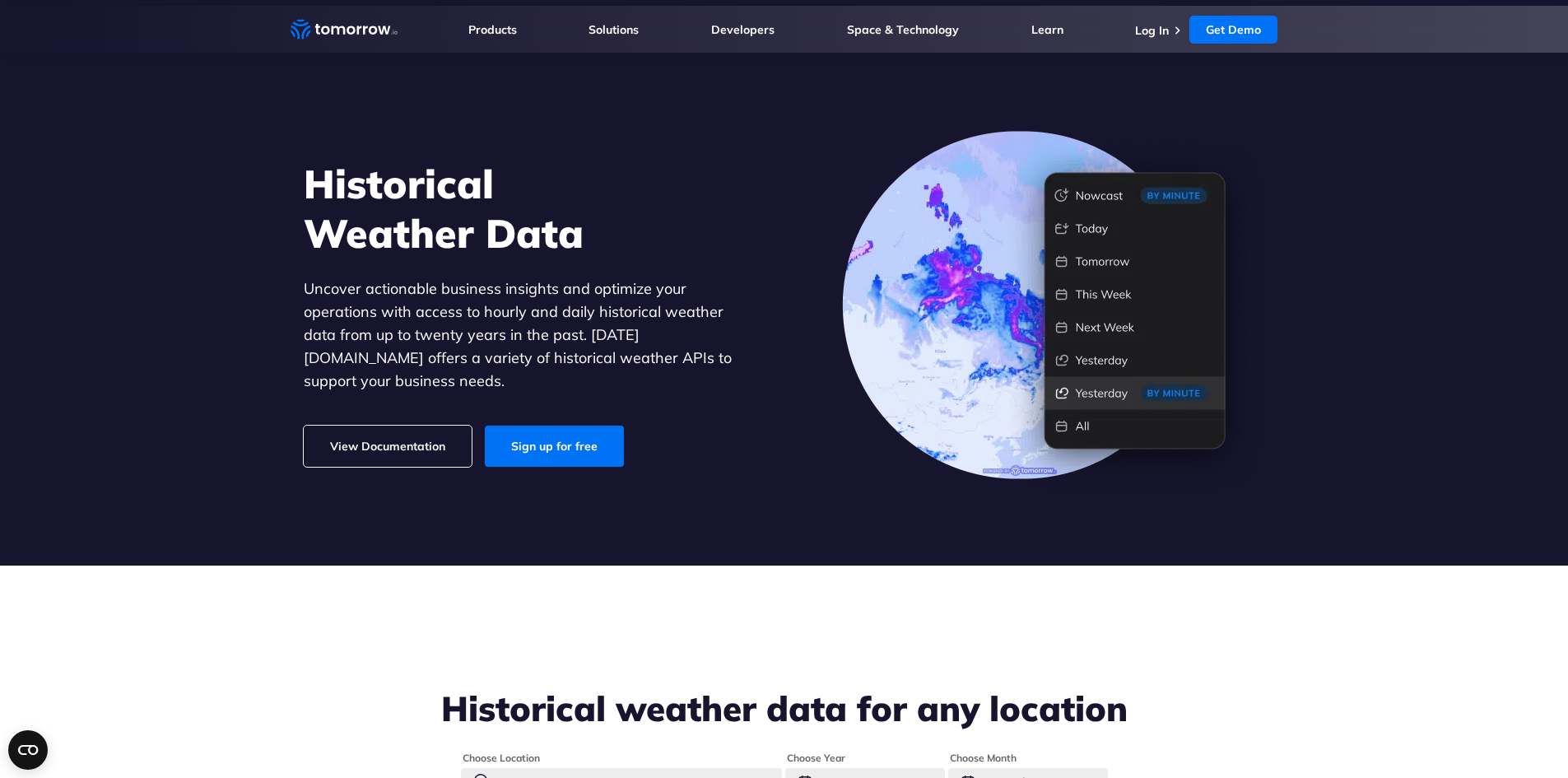
scroll to position [0, 0]
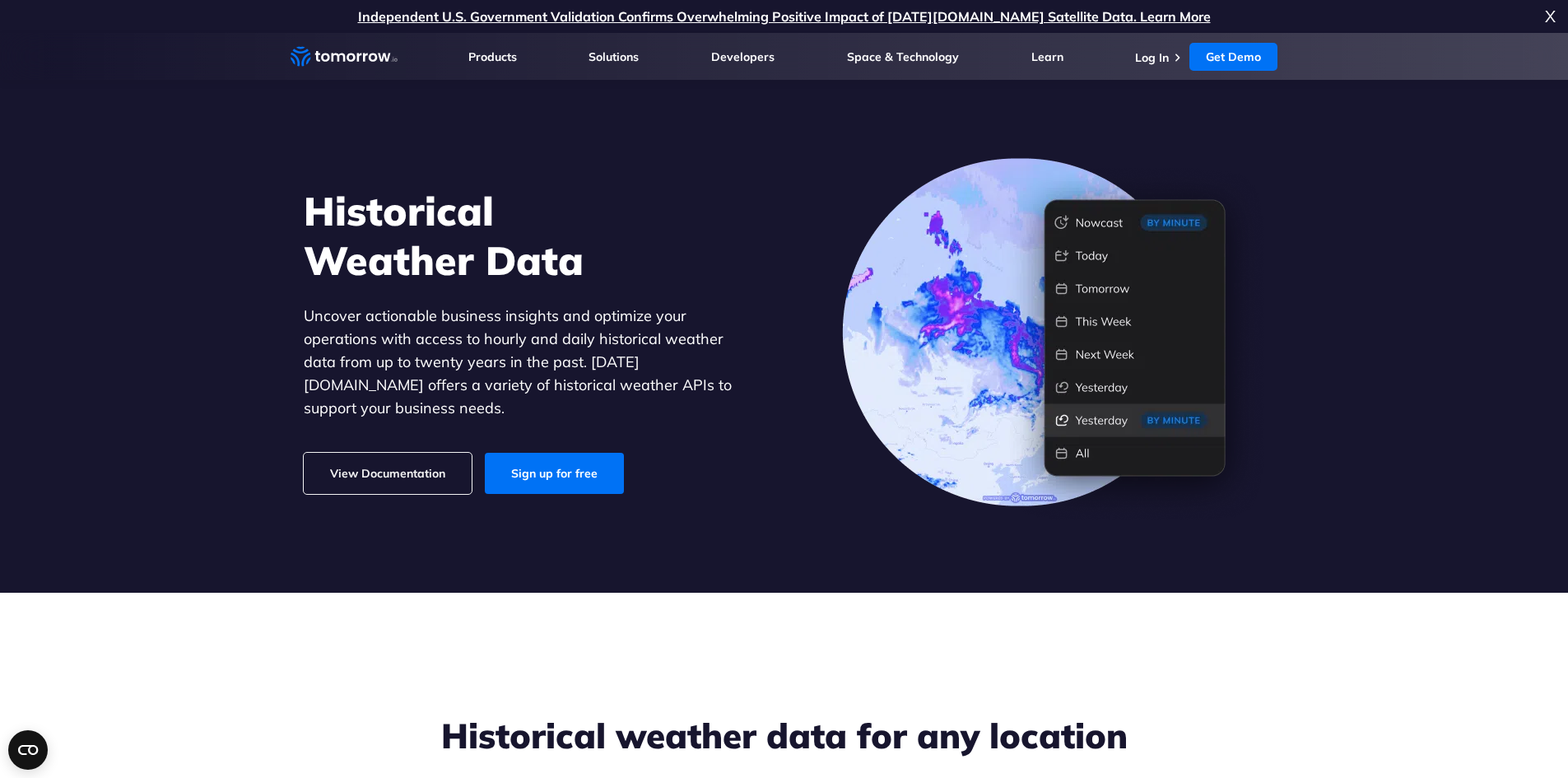
click at [1545, 22] on span "X" at bounding box center [1550, 17] width 10 height 33
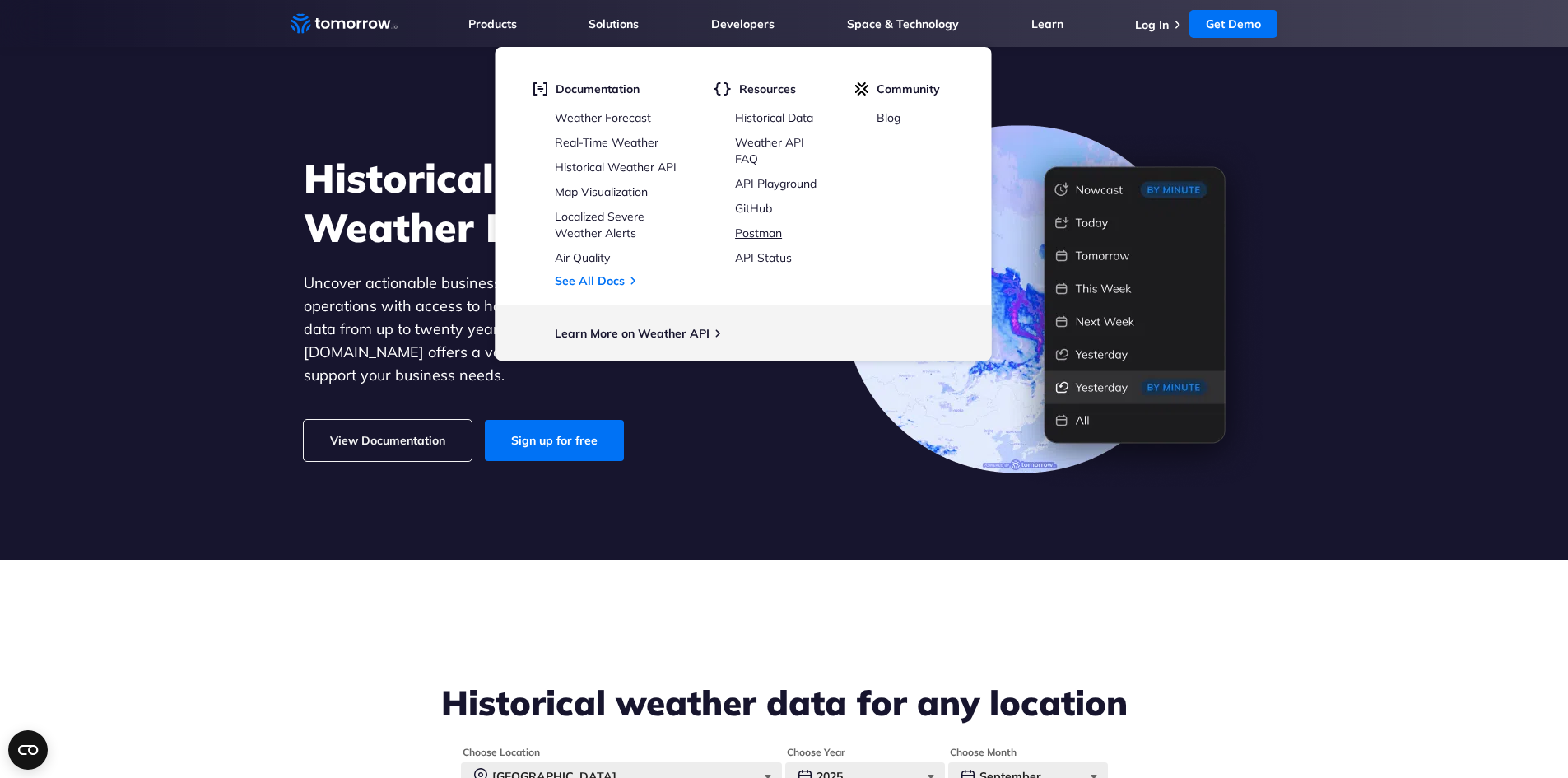
click at [764, 234] on link "Postman" at bounding box center [759, 232] width 47 height 15
